Goal: Information Seeking & Learning: Learn about a topic

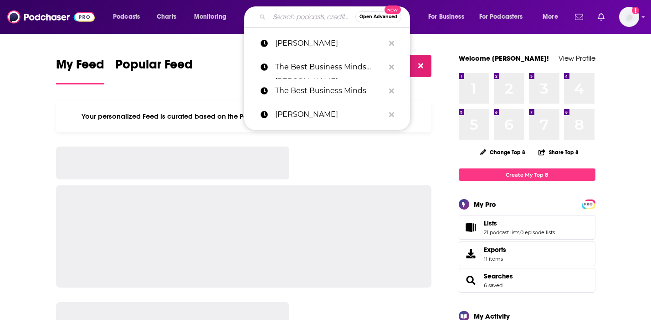
click at [311, 17] on input "Search podcasts, credits, & more..." at bounding box center [312, 17] width 86 height 15
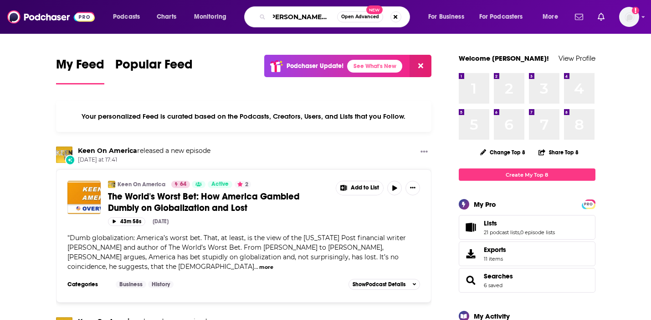
scroll to position [0, 7]
type input "[PERSON_NAME] Podcast"
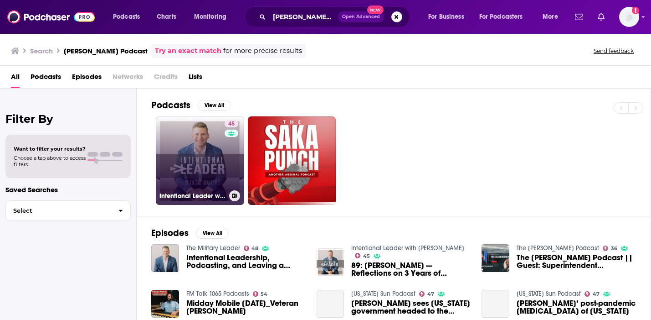
click at [221, 151] on link "45 Intentional Leader with Cal Walters" at bounding box center [200, 160] width 88 height 88
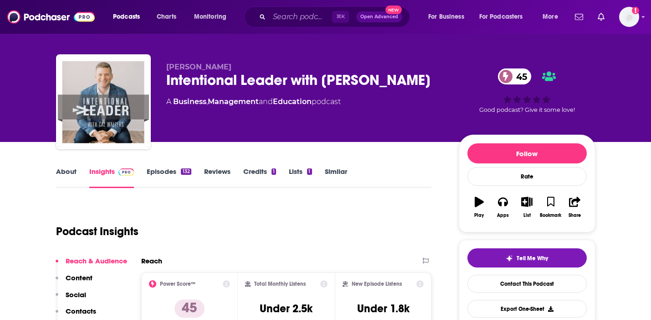
scroll to position [10, 0]
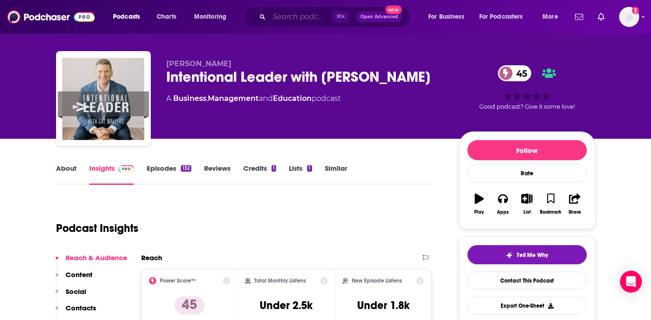
click at [276, 16] on input "Search podcasts, credits, & more..." at bounding box center [300, 17] width 63 height 15
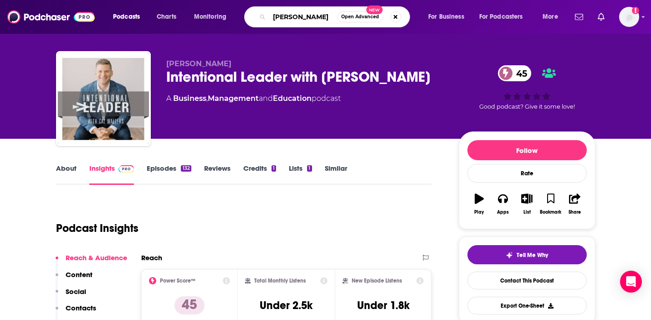
type input "Jordan Harbinger"
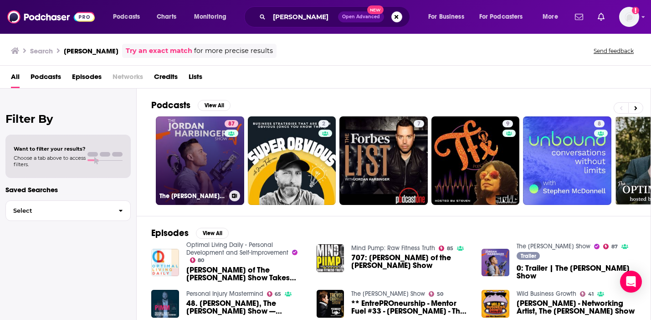
click at [174, 164] on link "87 The Jordan Harbinger Show" at bounding box center [200, 160] width 88 height 88
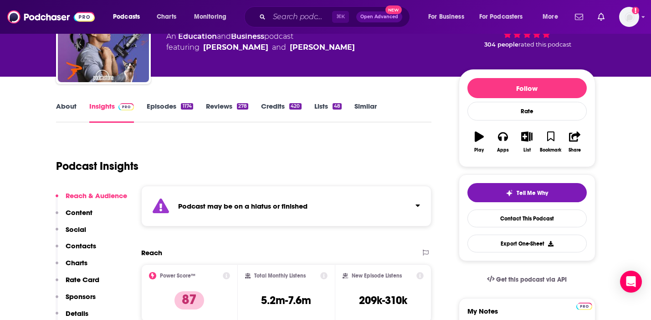
scroll to position [72, 0]
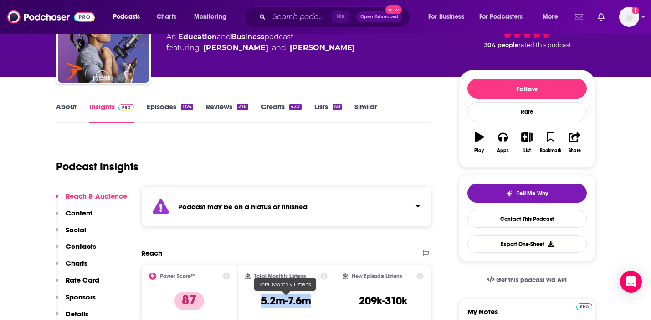
drag, startPoint x: 311, startPoint y: 301, endPoint x: 256, endPoint y: 301, distance: 55.2
click at [256, 301] on div "Total Monthly Listens 5.2m-7.6m" at bounding box center [286, 293] width 83 height 42
copy h3 "5.2m-7.6m"
click at [67, 108] on link "About" at bounding box center [66, 112] width 21 height 21
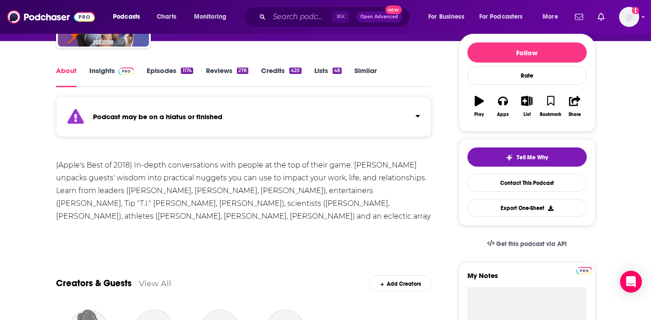
scroll to position [127, 0]
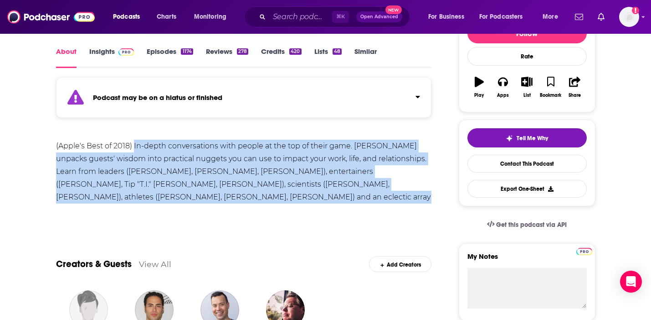
drag, startPoint x: 430, startPoint y: 202, endPoint x: 134, endPoint y: 149, distance: 301.6
click at [134, 149] on div "(Apple's Best of 2018) In-depth conversations with people at the top of their g…" at bounding box center [244, 177] width 376 height 77
copy div "In-depth conversations with people at the top of their game. Jordan Harbinger u…"
click at [98, 54] on link "Insights" at bounding box center [111, 57] width 45 height 21
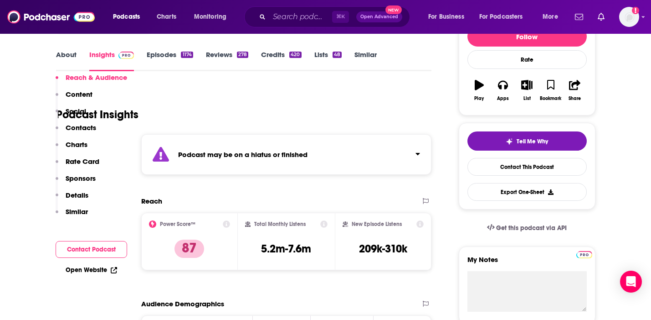
scroll to position [27, 0]
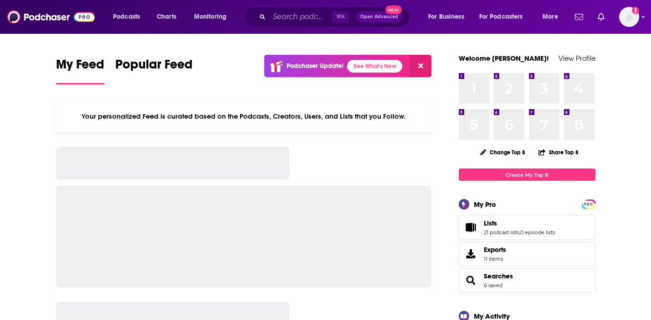
click at [309, 26] on div "⌘ K Open Advanced New" at bounding box center [327, 16] width 166 height 21
click at [303, 15] on input "Search podcasts, credits, & more..." at bounding box center [300, 17] width 63 height 15
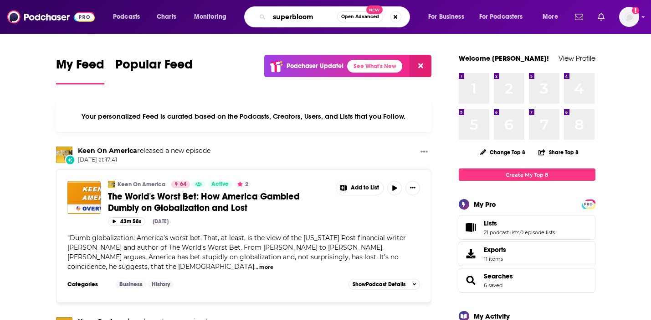
type input "superbloom"
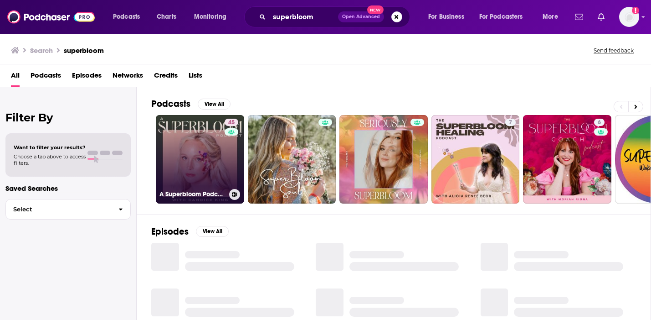
click at [192, 164] on link "45 A Superbloom Podcast" at bounding box center [200, 159] width 88 height 88
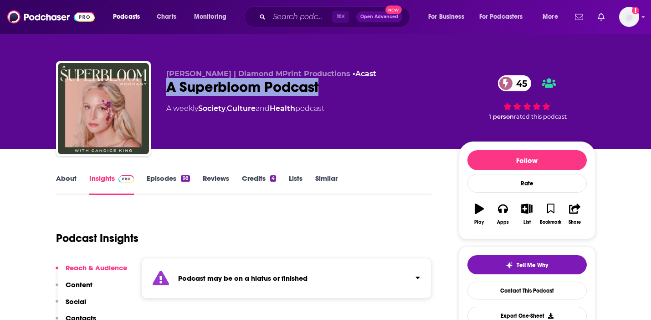
drag, startPoint x: 329, startPoint y: 86, endPoint x: 160, endPoint y: 86, distance: 168.7
click at [160, 86] on div "Candice King | Diamond MPrint Productions • Acast A Superbloom Podcast 45 A wee…" at bounding box center [326, 110] width 540 height 98
copy h2 "A Superbloom Podcast"
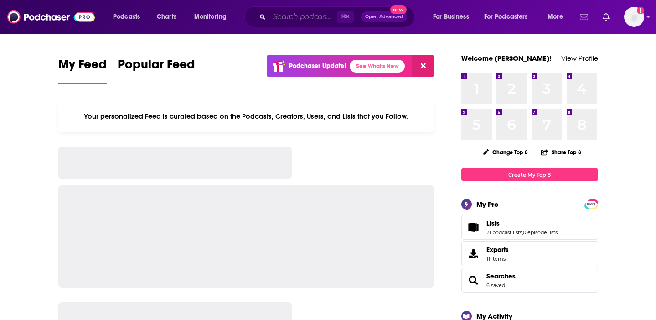
click at [310, 21] on input "Search podcasts, credits, & more..." at bounding box center [302, 17] width 67 height 15
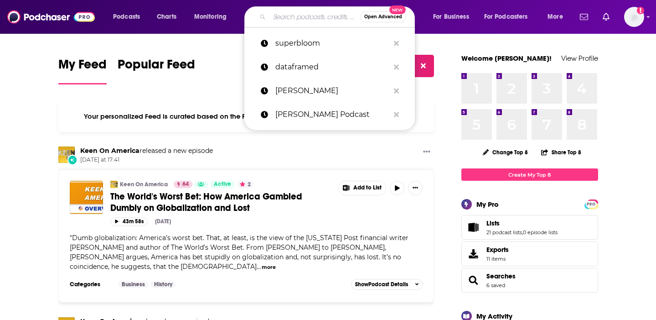
paste input "Unhinged & Immoral with Jamila Bell and Mecca"
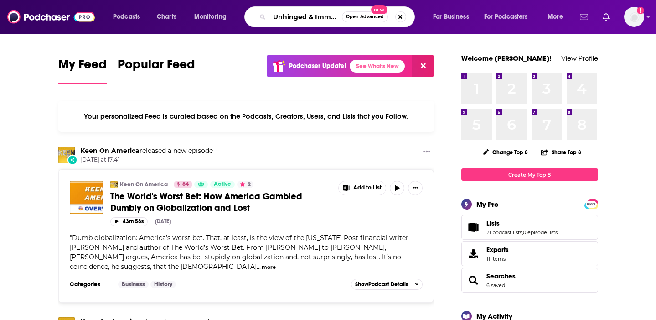
scroll to position [0, 98]
type input "Unhinged & Immoral with Jamila Bell and Mecca"
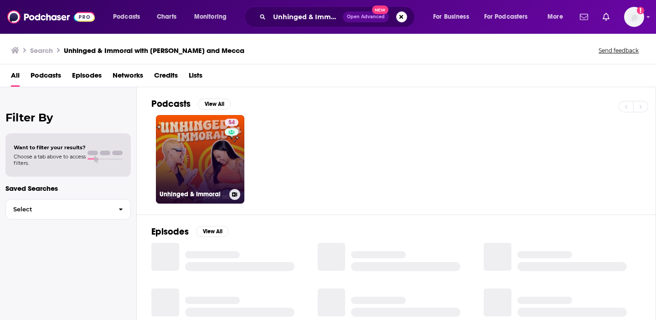
click at [206, 166] on link "54 Unhinged & Immoral" at bounding box center [200, 159] width 88 height 88
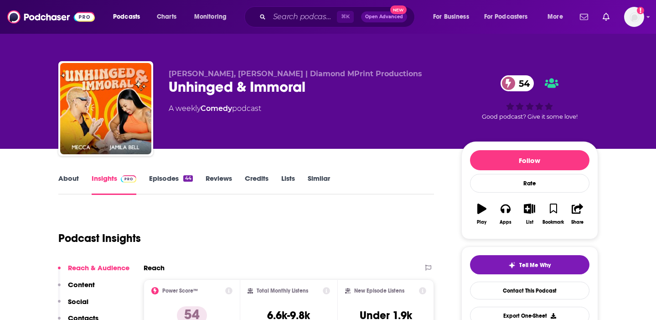
click at [66, 182] on link "About" at bounding box center [68, 184] width 21 height 21
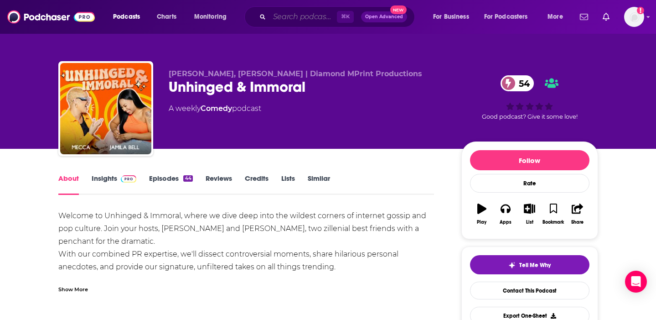
click at [315, 20] on input "Search podcasts, credits, & more..." at bounding box center [302, 17] width 67 height 15
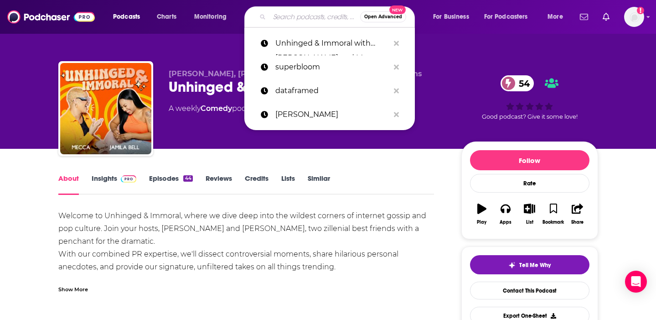
paste input "Don't Blame Me"
type input "Don't Blame Me"
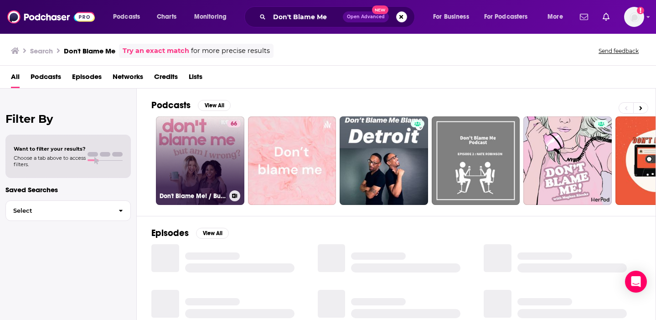
click at [209, 150] on link "66 Don't Blame Me! / But Am I Wrong?" at bounding box center [200, 160] width 88 height 88
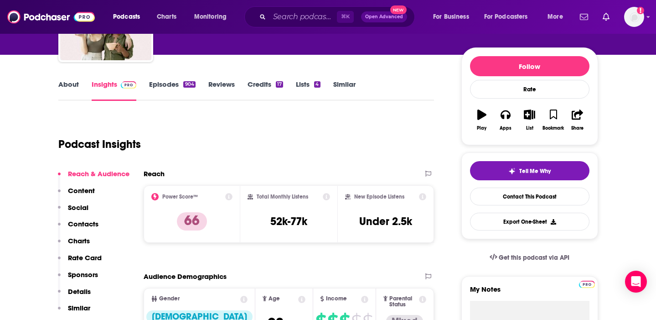
scroll to position [91, 0]
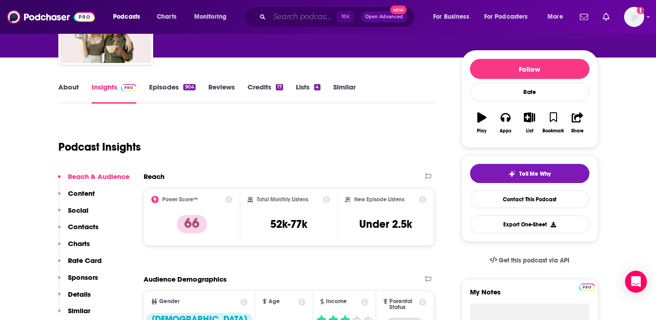
click at [314, 13] on input "Search podcasts, credits, & more..." at bounding box center [302, 17] width 67 height 15
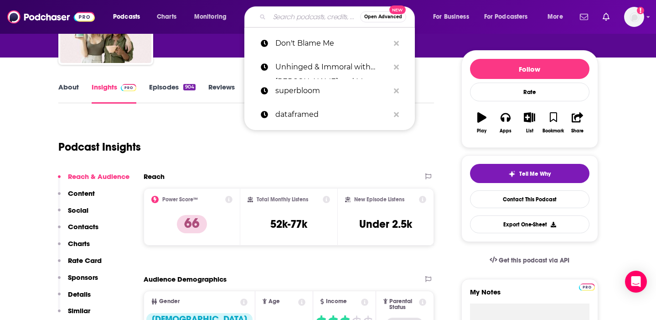
paste input "Just Between Us with Allison Raskin and Gabe Dunn"
type input "Just Between Us with Allison Raskin and Gabe Dunn"
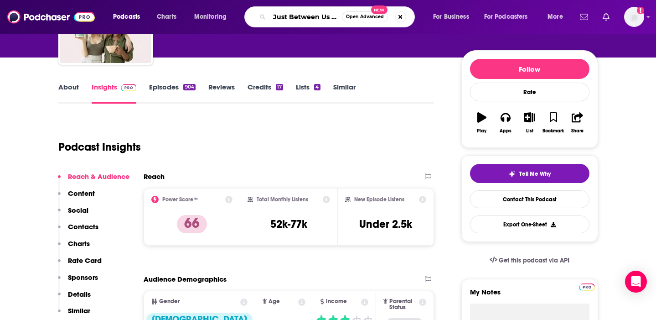
scroll to position [0, 113]
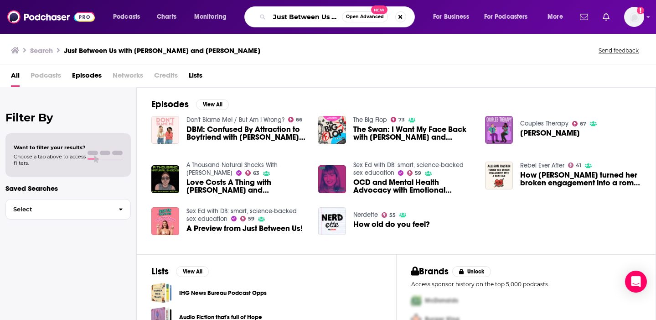
click at [321, 17] on input "Just Between Us with Allison Raskin and Gabe Dunn" at bounding box center [305, 17] width 72 height 15
drag, startPoint x: 312, startPoint y: 18, endPoint x: 514, endPoint y: 31, distance: 202.8
click at [515, 31] on div "Podcasts Charts Monitoring Just Between Us with Allison Raskin and Gabe Dunn Op…" at bounding box center [328, 17] width 656 height 34
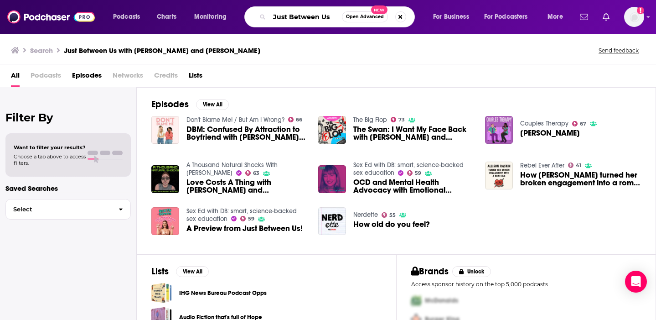
type input "Just Between Us"
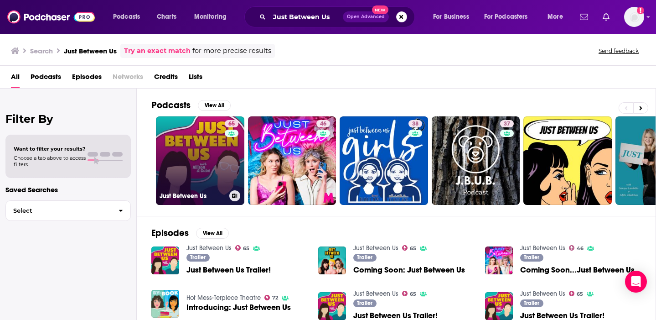
click at [204, 186] on link "65 Just Between Us" at bounding box center [200, 160] width 88 height 88
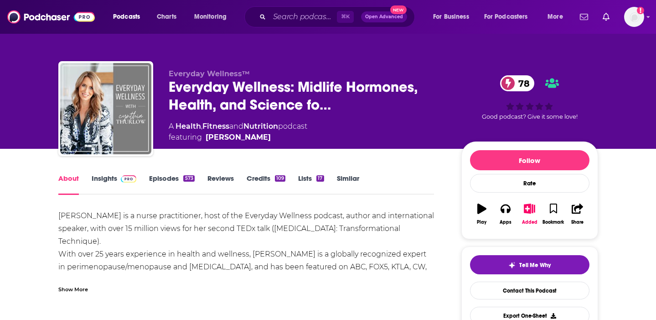
click at [101, 177] on link "Insights" at bounding box center [114, 184] width 45 height 21
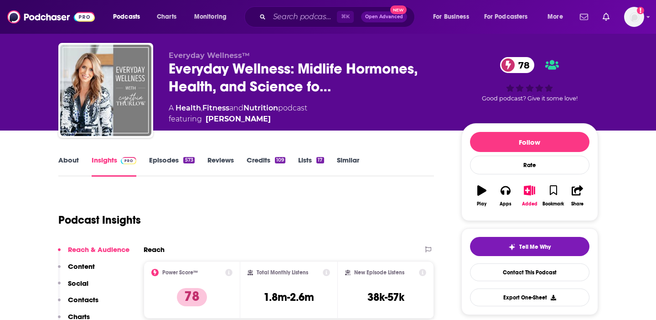
scroll to position [26, 0]
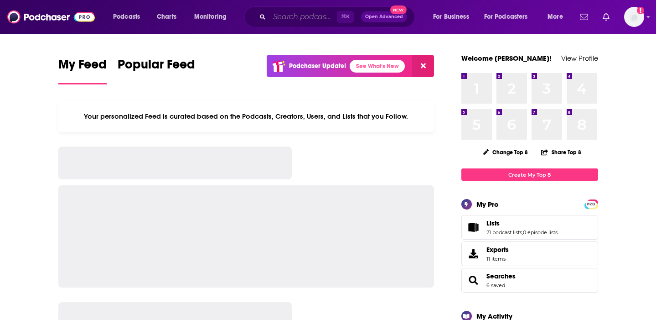
click at [324, 13] on input "Search podcasts, credits, & more..." at bounding box center [302, 17] width 67 height 15
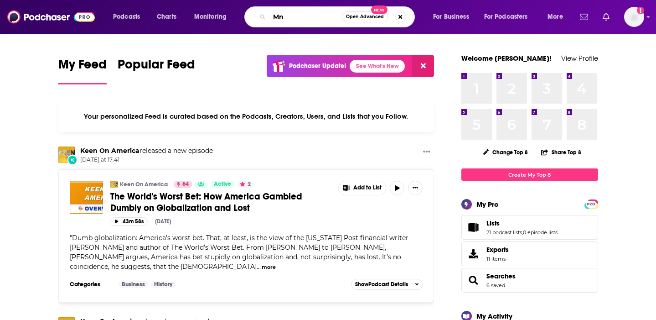
type input "M"
type input "mind your business"
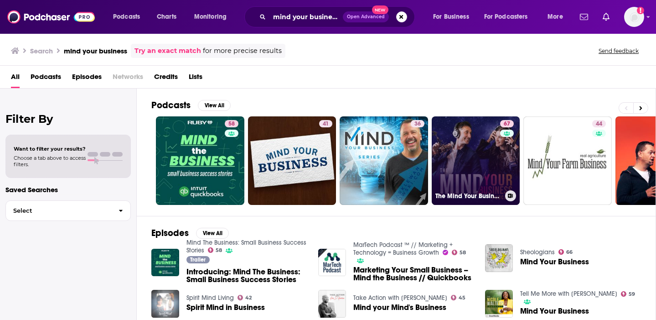
click at [462, 134] on link "67 The Mind Your Business Podcast" at bounding box center [476, 160] width 88 height 88
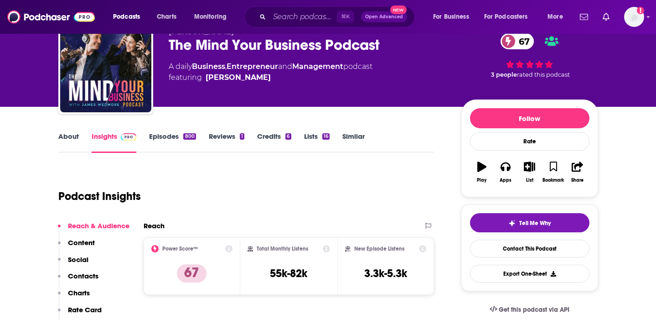
scroll to position [39, 0]
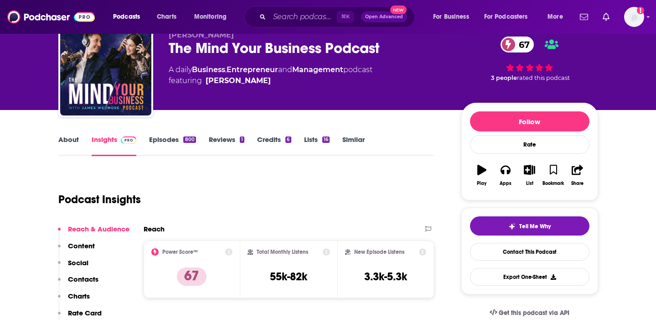
click at [164, 144] on link "Episodes 800" at bounding box center [172, 145] width 46 height 21
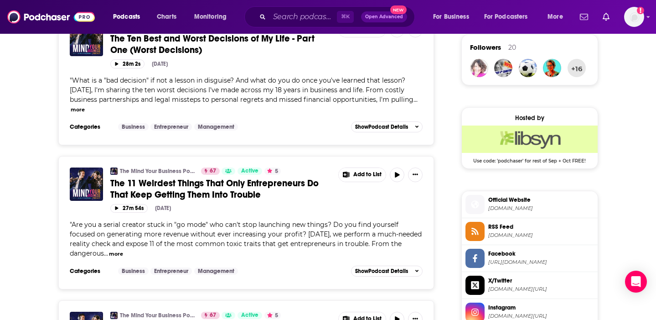
scroll to position [669, 0]
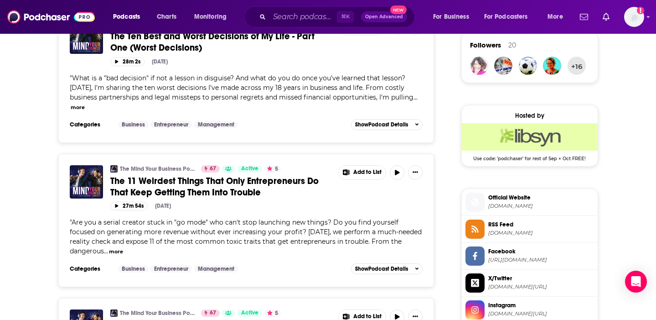
click at [137, 186] on span "The 11 Weirdest Things That Only Entrepreneurs Do That Keep Getting Them Into T…" at bounding box center [214, 186] width 208 height 23
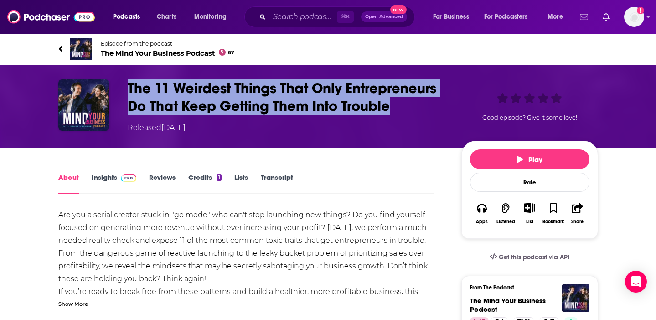
drag, startPoint x: 388, startPoint y: 101, endPoint x: 123, endPoint y: 88, distance: 265.6
click at [123, 88] on div "The 11 Weirdest Things That Only Entrepreneurs Do That Keep Getting Them Into T…" at bounding box center [328, 106] width 540 height 54
copy h1 "The 11 Weirdest Things That Only Entrepreneurs Do That Keep Getting Them Into T…"
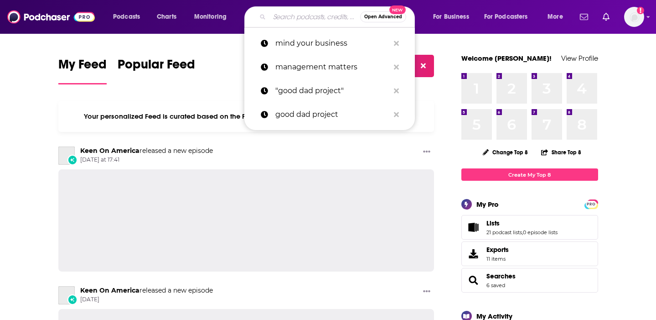
click at [289, 14] on input "Search podcasts, credits, & more..." at bounding box center [314, 17] width 91 height 15
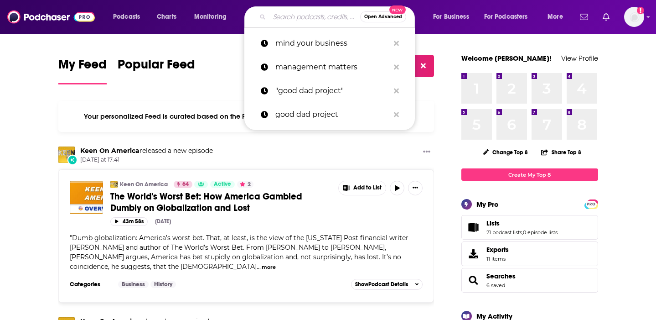
paste input "Commune with Jeff Krasno"
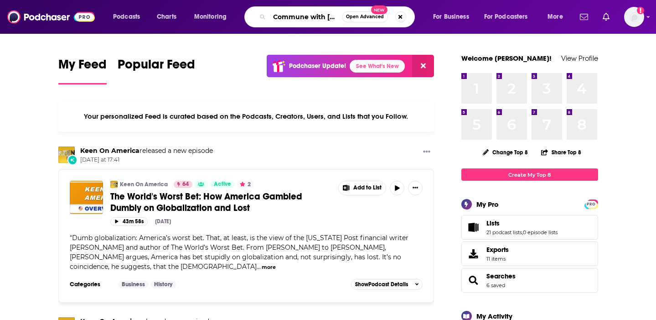
scroll to position [0, 27]
type input "Commune with Jeff Krasno"
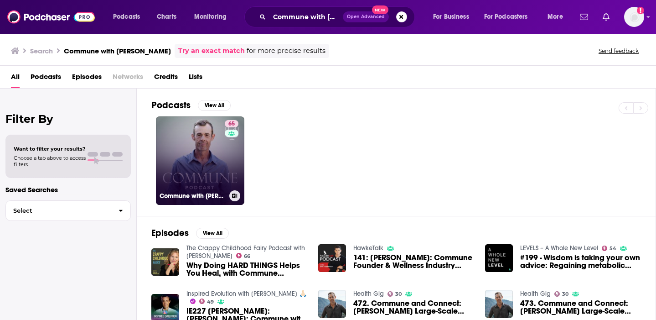
click at [193, 168] on link "65 Commune with Jeff Krasno" at bounding box center [200, 160] width 88 height 88
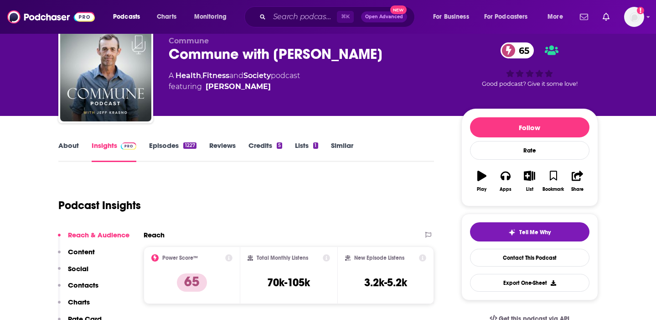
scroll to position [34, 0]
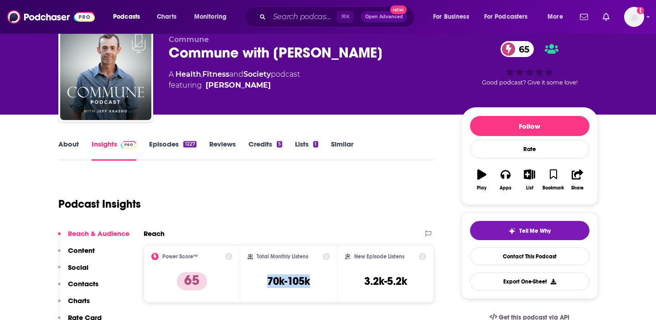
drag, startPoint x: 320, startPoint y: 284, endPoint x: 249, endPoint y: 284, distance: 71.6
click at [249, 284] on div "Total Monthly Listens 70k-105k" at bounding box center [289, 274] width 83 height 42
copy h3 "70k-105k"
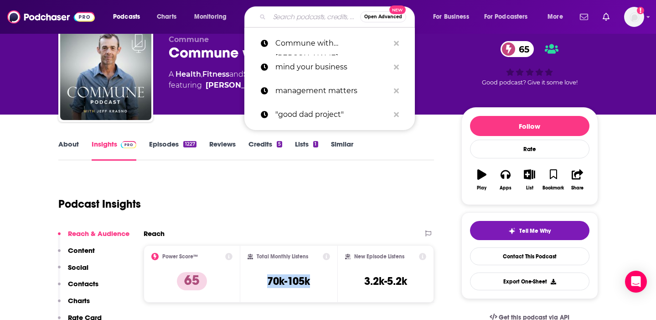
click at [330, 17] on input "Search podcasts, credits, & more..." at bounding box center [314, 17] width 91 height 15
paste input "Treated - [PERSON_NAME] MD"
type input "Treated - [PERSON_NAME] MD"
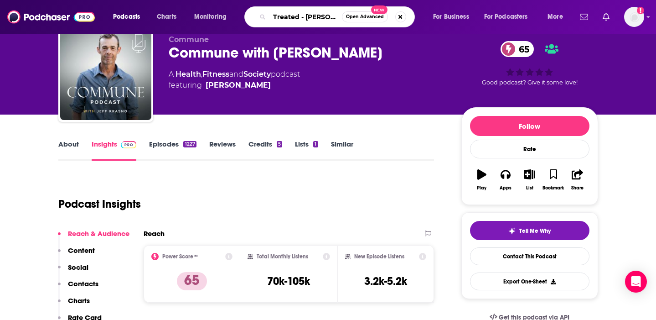
scroll to position [0, 29]
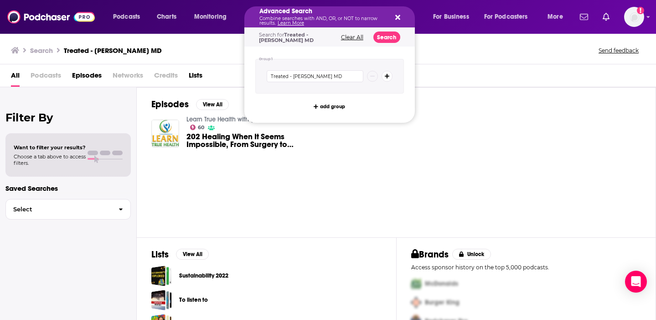
click at [402, 19] on div "Advanced Search Combine searches with AND, OR, or NOT to narrow results. Learn …" at bounding box center [329, 16] width 170 height 21
click at [397, 17] on icon "Search podcasts, credits, & more..." at bounding box center [397, 17] width 5 height 5
click at [401, 15] on div "Advanced Search Combine searches with AND, OR, or NOT to narrow results. Learn …" at bounding box center [329, 16] width 170 height 21
click at [398, 15] on icon "Search podcasts, credits, & more..." at bounding box center [397, 17] width 5 height 7
click at [397, 15] on icon "Search podcasts, credits, & more..." at bounding box center [397, 17] width 5 height 7
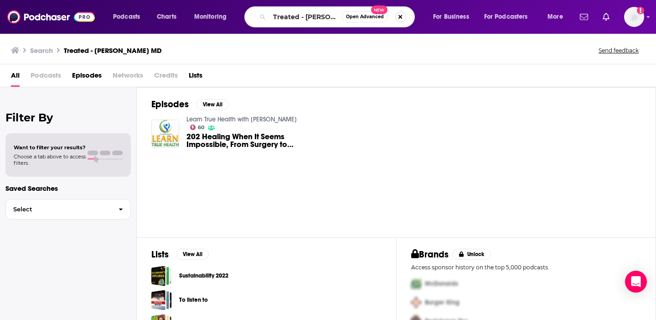
click at [400, 18] on button "Search podcasts, credits, & more..." at bounding box center [400, 16] width 11 height 11
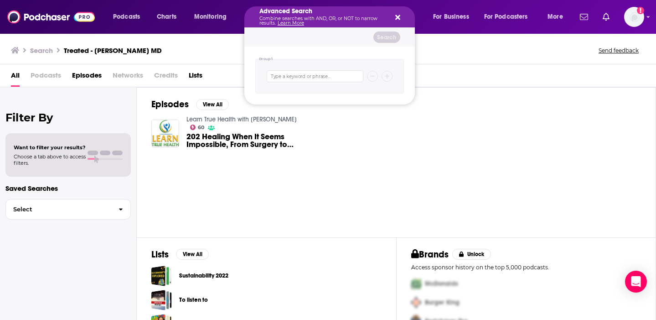
click at [395, 19] on icon "Search podcasts, credits, & more..." at bounding box center [397, 17] width 5 height 5
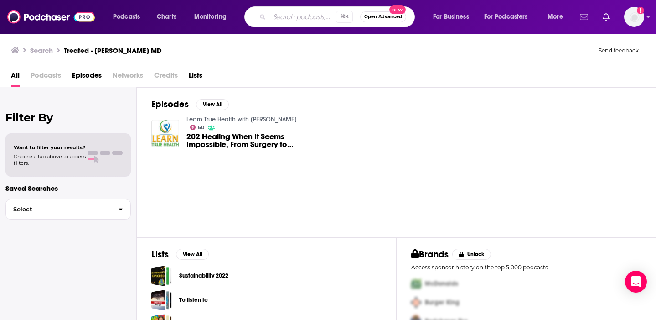
click at [300, 15] on input "Search podcasts, credits, & more..." at bounding box center [302, 17] width 67 height 15
type input "Treated"
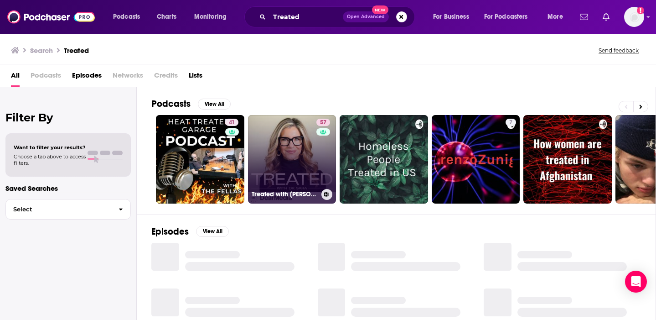
click at [282, 148] on link "57 Treated with Dr. Sara Szal" at bounding box center [292, 159] width 88 height 88
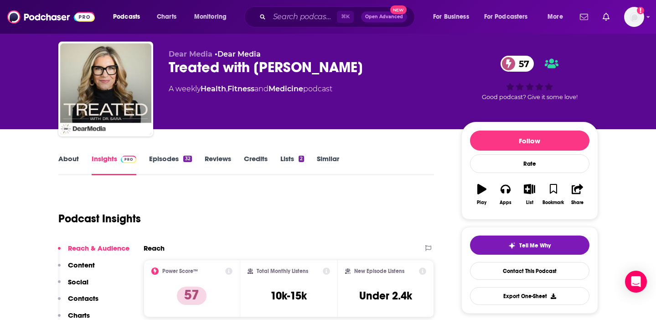
scroll to position [22, 0]
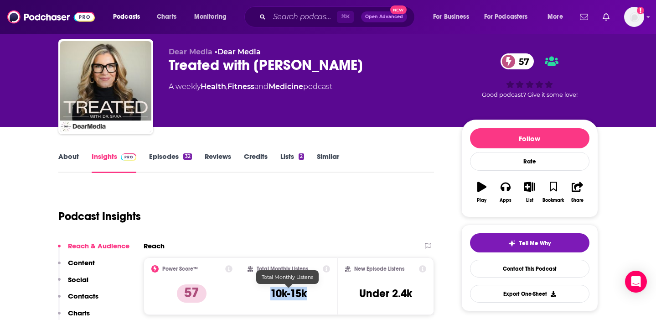
drag, startPoint x: 313, startPoint y: 296, endPoint x: 267, endPoint y: 291, distance: 46.3
click at [267, 291] on div "Total Monthly Listens 10k-15k" at bounding box center [289, 286] width 83 height 42
copy h3 "10k-15k"
click at [316, 17] on input "Search podcasts, credits, & more..." at bounding box center [302, 17] width 67 height 15
paste input "Commune with Jeff Krasno"
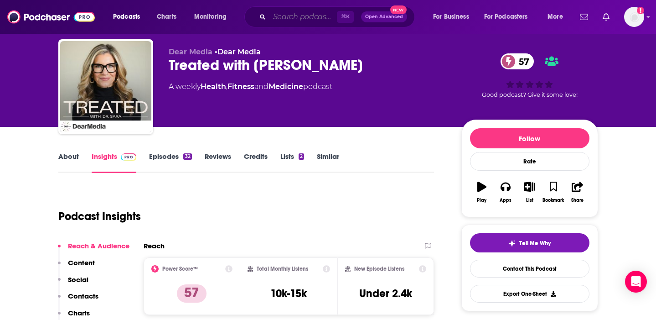
type input "Commune with Jeff Krasno"
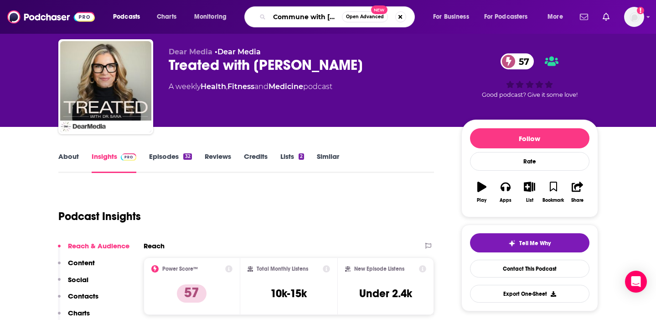
scroll to position [0, 29]
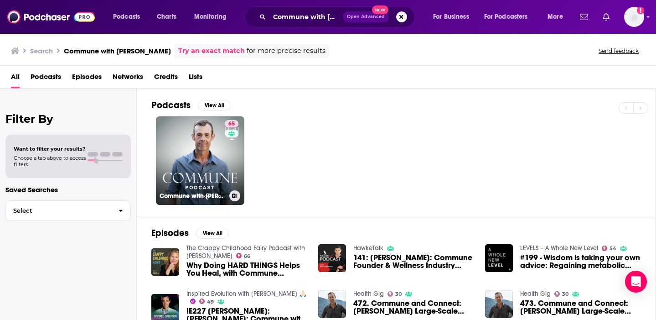
click at [175, 127] on link "65 Commune with Jeff Krasno" at bounding box center [200, 160] width 88 height 88
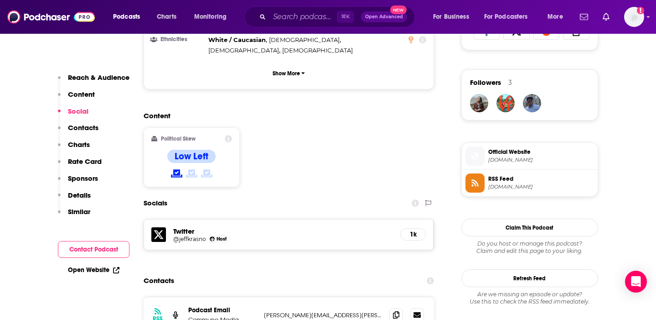
scroll to position [700, 0]
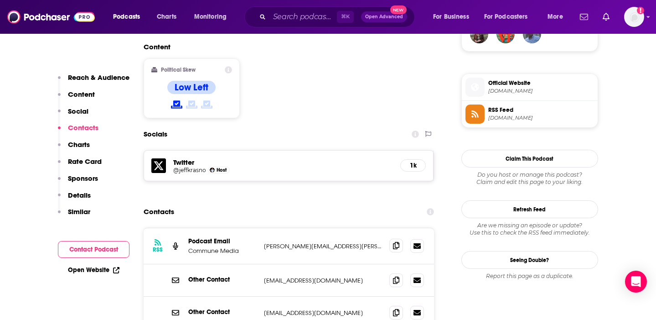
click at [392, 238] on span at bounding box center [396, 245] width 14 height 14
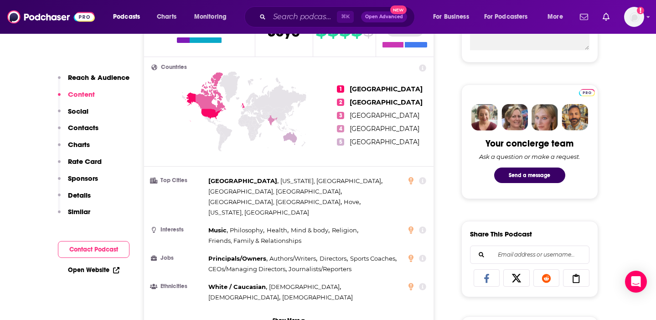
scroll to position [322, 0]
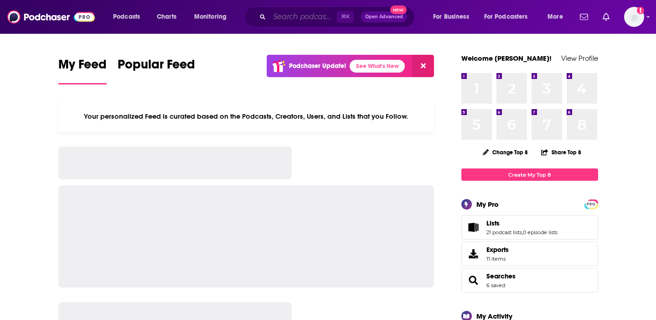
click at [299, 17] on input "Search podcasts, credits, & more..." at bounding box center [302, 17] width 67 height 15
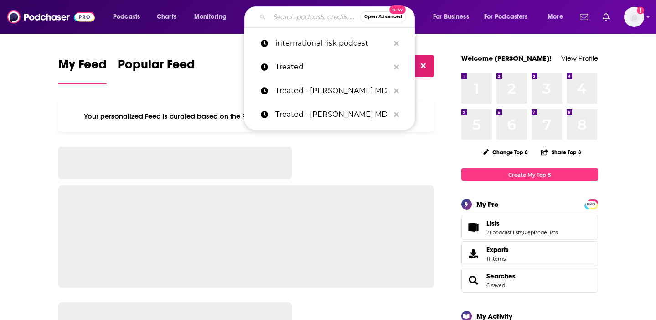
paste input "[PERSON_NAME] - Practice You"
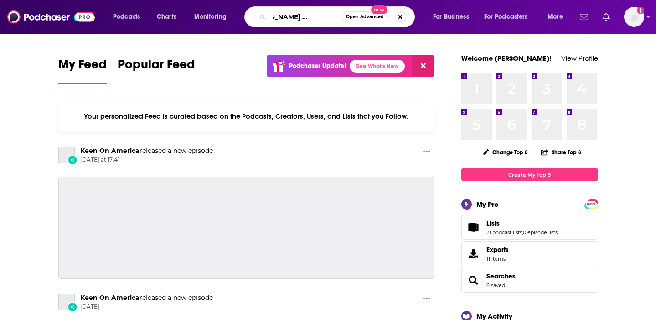
type input "[PERSON_NAME] - Practice You"
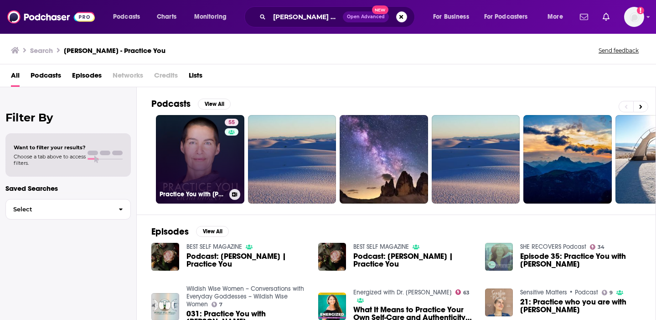
click at [207, 165] on link "55 Practice You with [PERSON_NAME]" at bounding box center [200, 159] width 88 height 88
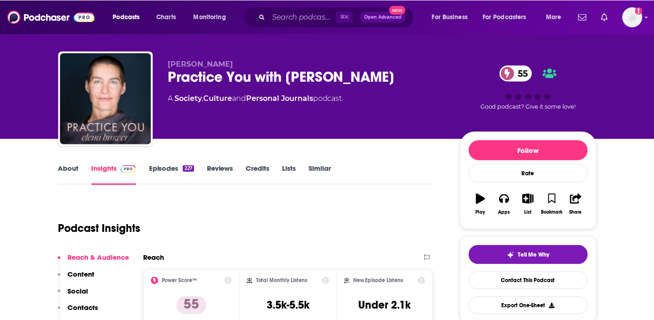
scroll to position [23, 0]
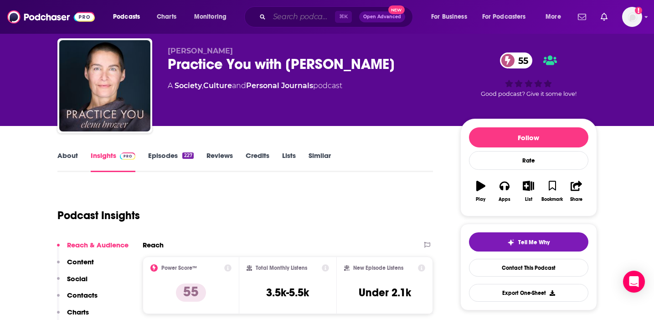
click at [281, 22] on input "Search podcasts, credits, & more..." at bounding box center [302, 17] width 66 height 15
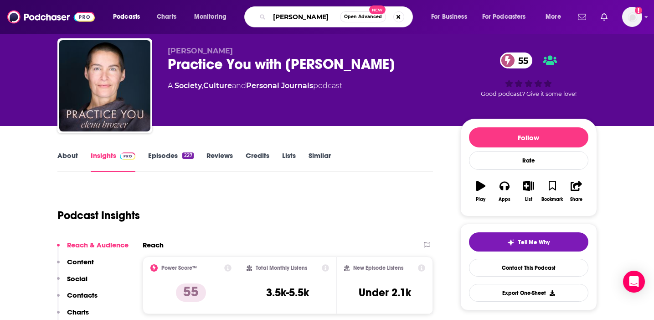
type input "[PERSON_NAME]"
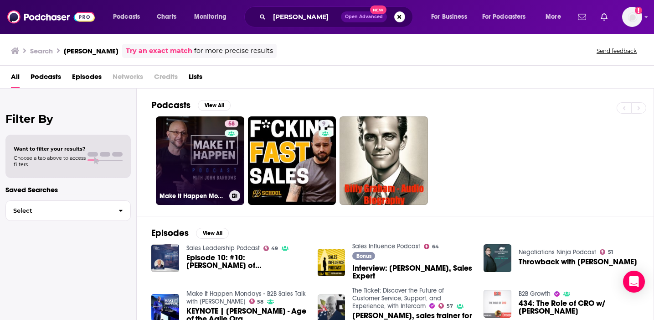
click at [206, 167] on link "58 Make It Happen Mondays - B2B Sales Talk with [PERSON_NAME]" at bounding box center [200, 160] width 88 height 88
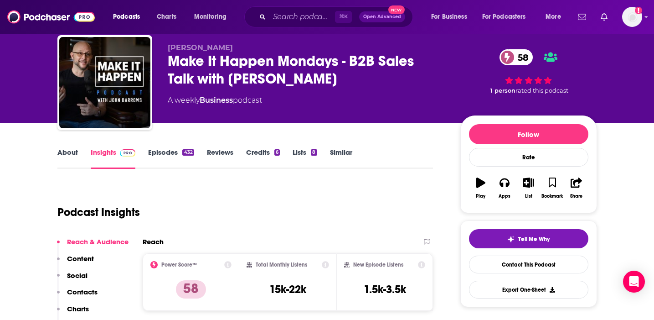
scroll to position [31, 0]
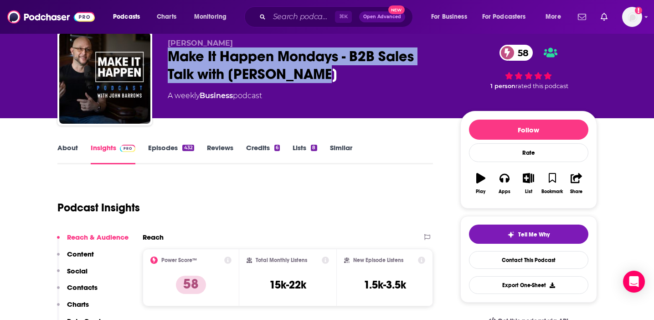
drag, startPoint x: 316, startPoint y: 75, endPoint x: 160, endPoint y: 56, distance: 157.9
click at [160, 56] on div "[PERSON_NAME] Make It Happen Mondays - B2B Sales Talk with [PERSON_NAME] 58 A w…" at bounding box center [327, 80] width 540 height 98
click at [70, 150] on link "About" at bounding box center [67, 153] width 21 height 21
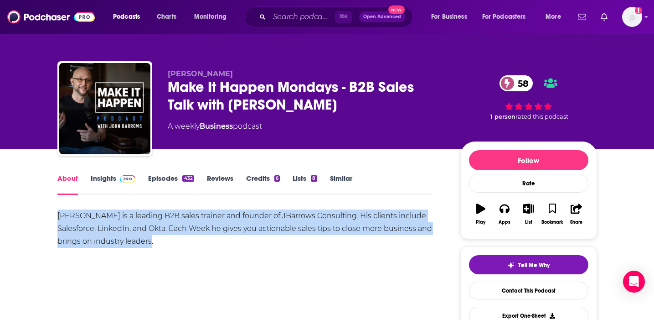
drag, startPoint x: 154, startPoint y: 240, endPoint x: 58, endPoint y: 214, distance: 99.2
click at [58, 214] on div "[PERSON_NAME] is a leading B2B sales trainer and founder of JBarrows Consulting…" at bounding box center [245, 228] width 376 height 38
copy div "[PERSON_NAME] is a leading B2B sales trainer and founder of JBarrows Consulting…"
click at [108, 181] on link "Insights" at bounding box center [113, 184] width 45 height 21
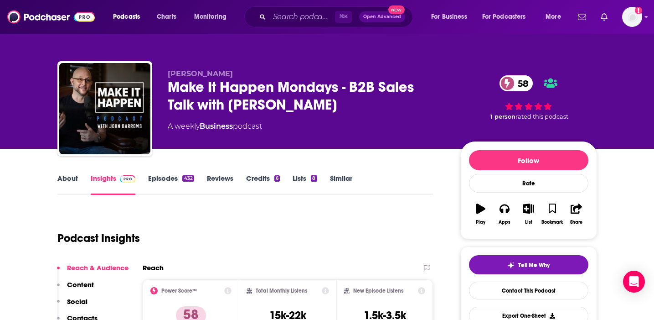
scroll to position [45, 0]
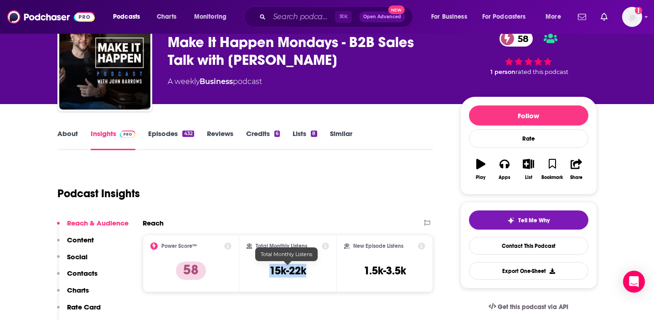
drag, startPoint x: 312, startPoint y: 272, endPoint x: 267, endPoint y: 271, distance: 45.1
click at [267, 271] on div "Total Monthly Listens 15k-22k" at bounding box center [288, 263] width 83 height 42
copy h3 "15k-22k"
